Goal: Task Accomplishment & Management: Use online tool/utility

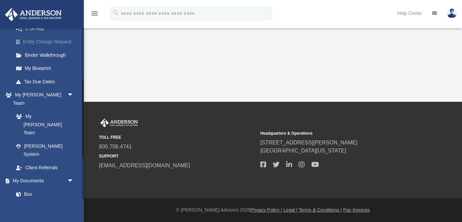
scroll to position [115, 0]
click at [29, 186] on link "Box" at bounding box center [46, 192] width 74 height 13
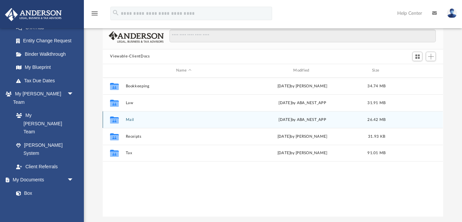
scroll to position [38, 0]
click at [128, 120] on button "Mail" at bounding box center [184, 119] width 116 height 4
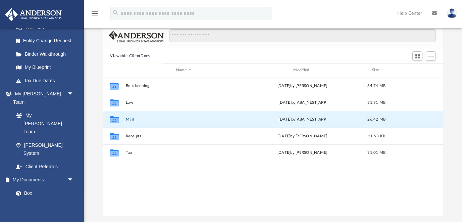
click at [129, 118] on button "Mail" at bounding box center [184, 119] width 116 height 4
click at [132, 119] on button "Mail" at bounding box center [184, 119] width 116 height 4
click at [132, 118] on button "Mail" at bounding box center [184, 119] width 116 height 4
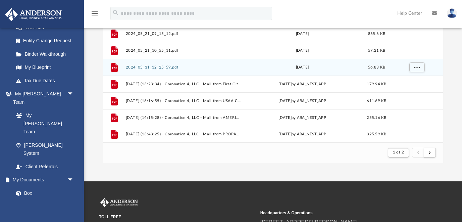
scroll to position [95, 0]
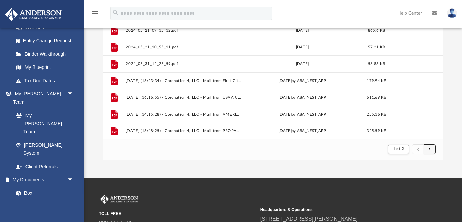
click at [429, 149] on span "submit" at bounding box center [430, 149] width 2 height 4
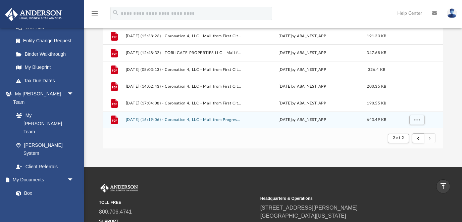
scroll to position [102, 0]
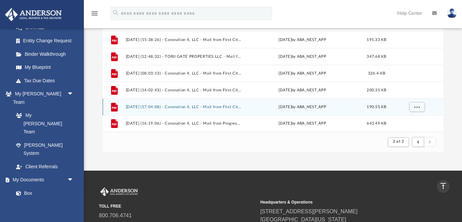
click at [223, 106] on button "[DATE] (17:04:08) - Coronation 4, LLC - Mail from First Citizens Bank.pdf" at bounding box center [184, 107] width 116 height 4
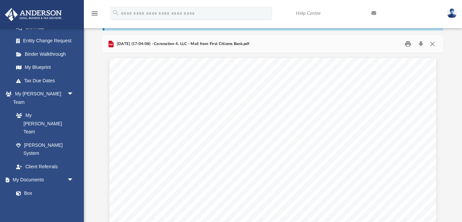
scroll to position [0, 0]
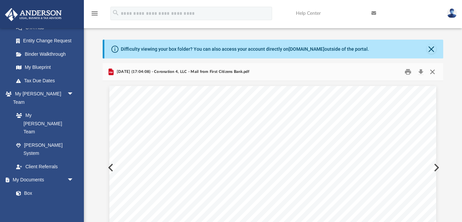
click at [436, 72] on button "Close" at bounding box center [432, 71] width 12 height 10
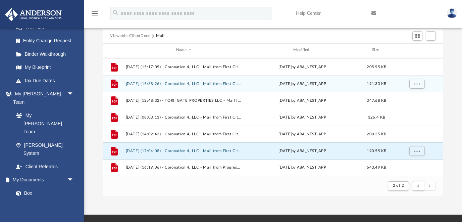
scroll to position [60, 0]
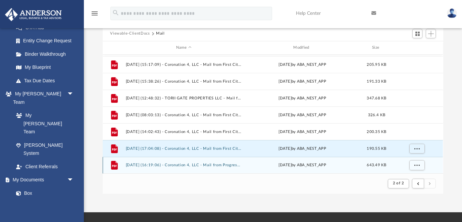
click at [232, 164] on button "[DATE] (16:19:06) - Coronation 4, LLC - Mail from Progressive Home, by Homesite…" at bounding box center [184, 165] width 116 height 4
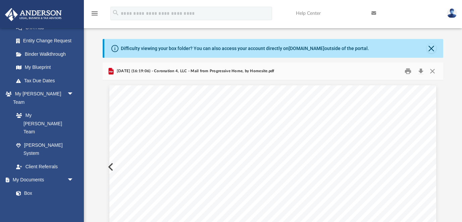
scroll to position [0, 0]
click at [409, 71] on button "Print" at bounding box center [407, 71] width 13 height 10
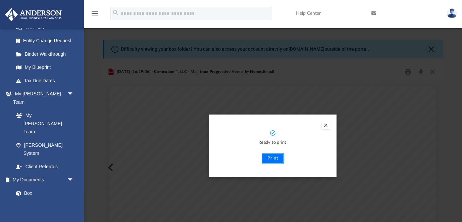
click at [274, 158] on button "Print" at bounding box center [273, 158] width 22 height 11
